Goal: Information Seeking & Learning: Learn about a topic

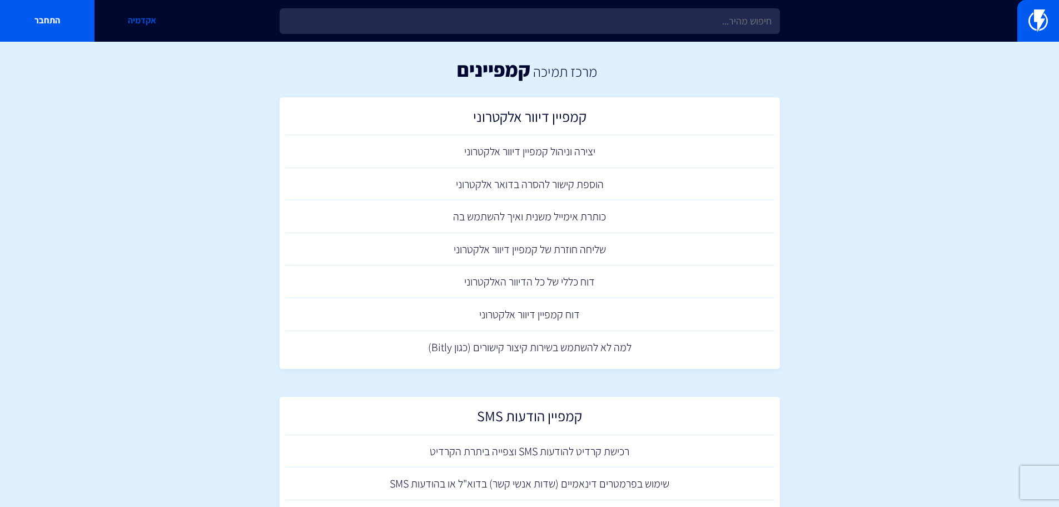
click at [140, 33] on link "אקדמיה" at bounding box center [142, 21] width 95 height 42
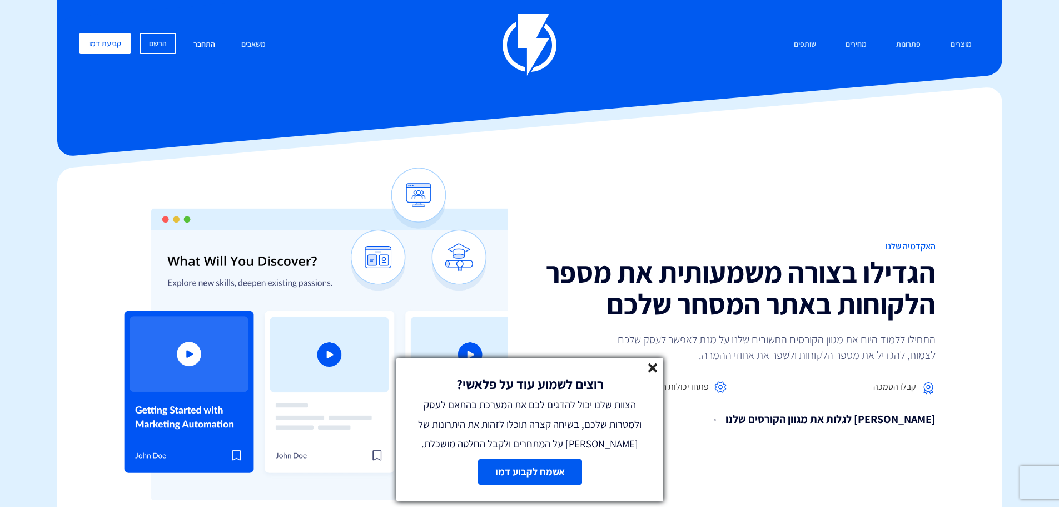
click at [197, 46] on link "התחבר" at bounding box center [204, 45] width 38 height 24
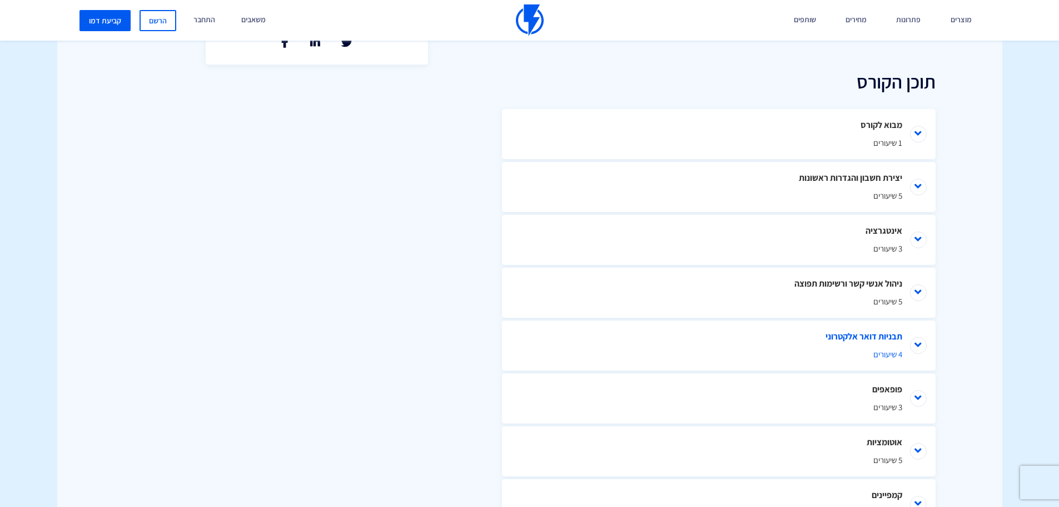
scroll to position [612, 0]
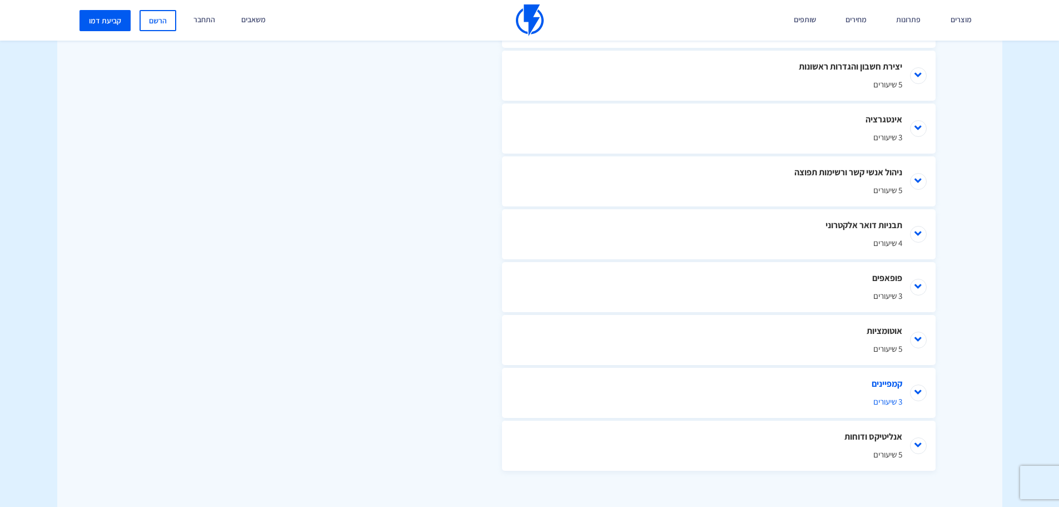
click at [865, 385] on li "קמפיינים 3 שיעורים" at bounding box center [719, 393] width 434 height 50
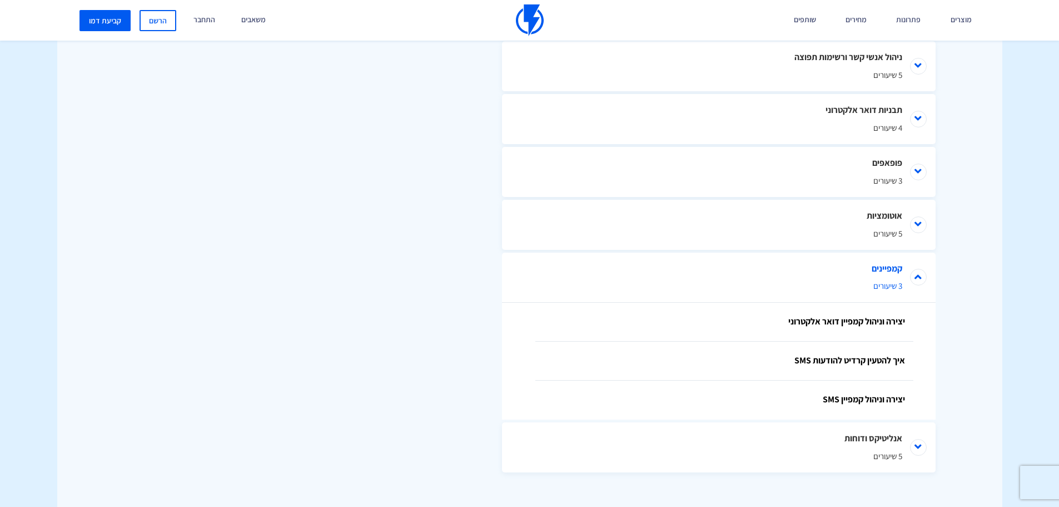
scroll to position [729, 0]
click at [838, 390] on link "יצירה וניהול קמפיין SMS" at bounding box center [725, 398] width 378 height 39
